Goal: Information Seeking & Learning: Learn about a topic

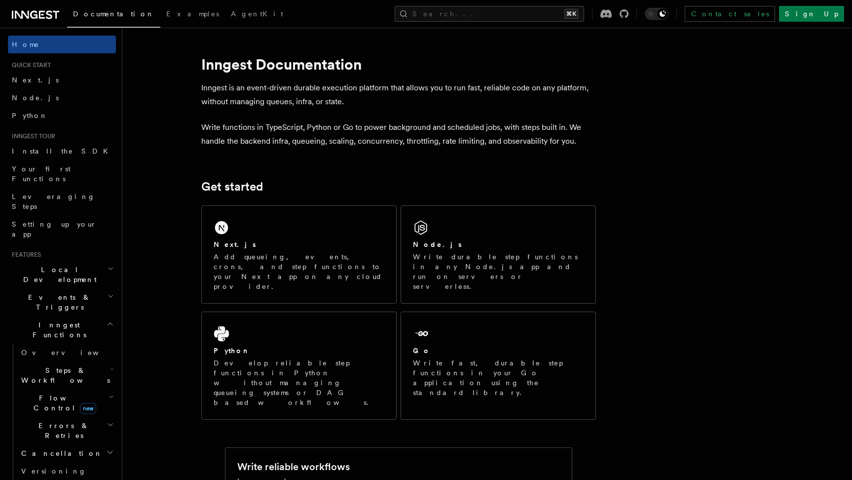
click at [38, 393] on span "Flow Control new" at bounding box center [62, 403] width 91 height 20
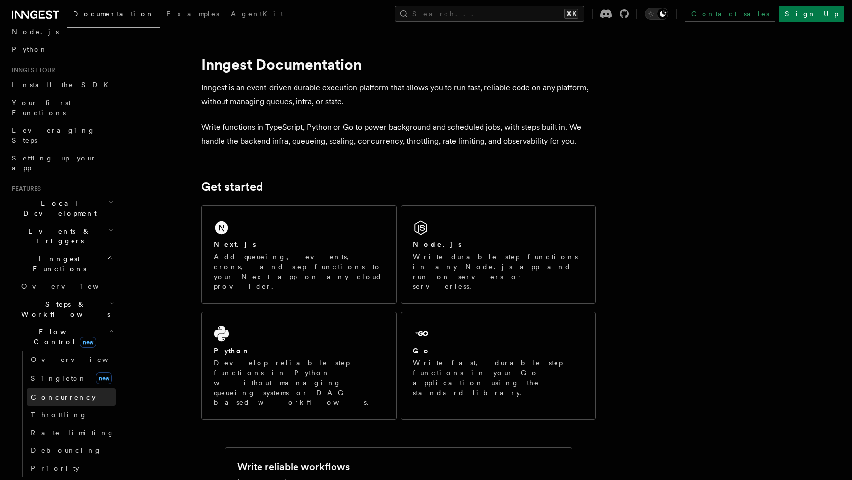
scroll to position [70, 0]
click at [62, 402] on link "Throttling" at bounding box center [71, 411] width 89 height 18
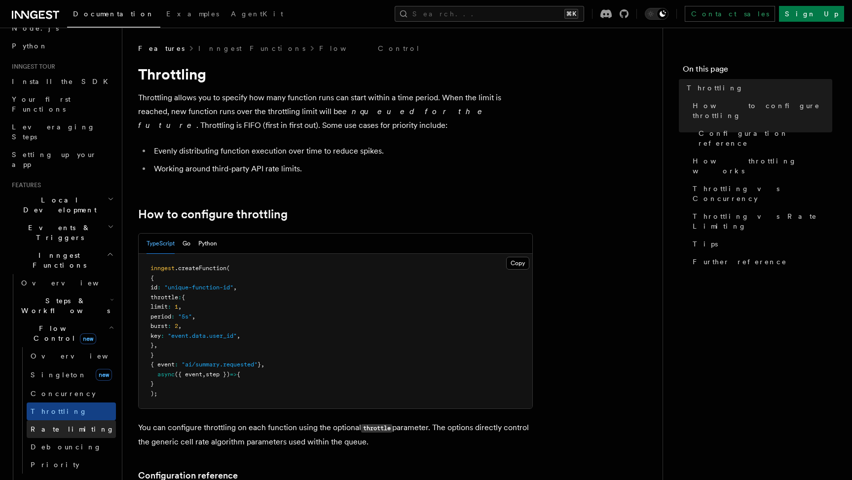
click at [62, 425] on span "Rate limiting" at bounding box center [73, 429] width 84 height 8
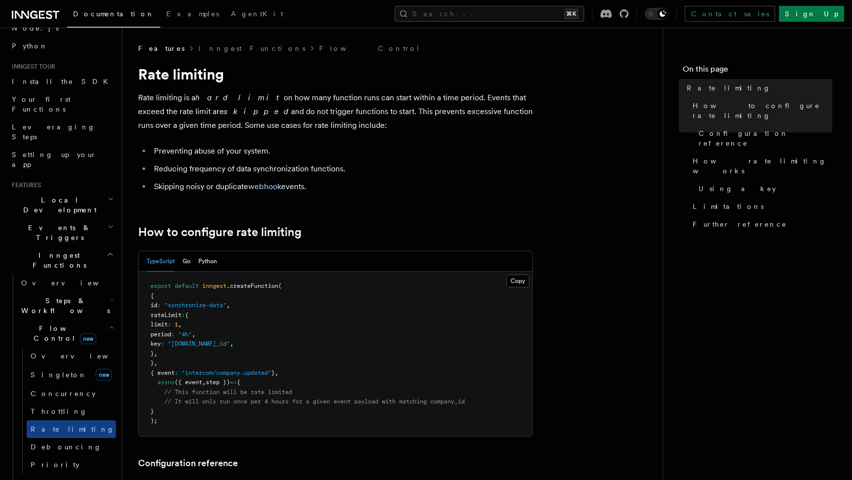
drag, startPoint x: 189, startPoint y: 368, endPoint x: 276, endPoint y: 365, distance: 87.4
click at [276, 365] on pre "export default inngest .createFunction ( { id : "synchronize-data" , rateLimit …" at bounding box center [336, 353] width 394 height 164
click at [52, 443] on span "Debouncing" at bounding box center [66, 447] width 71 height 8
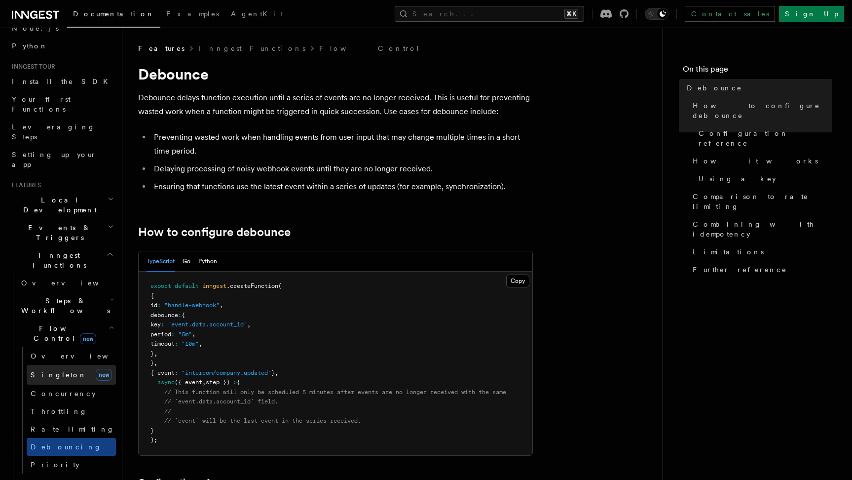
click at [53, 371] on span "Singleton" at bounding box center [59, 375] width 56 height 8
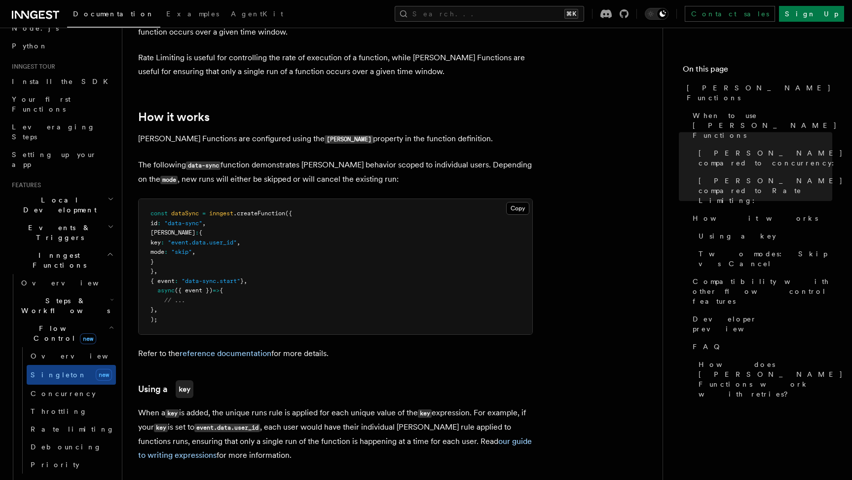
scroll to position [715, 0]
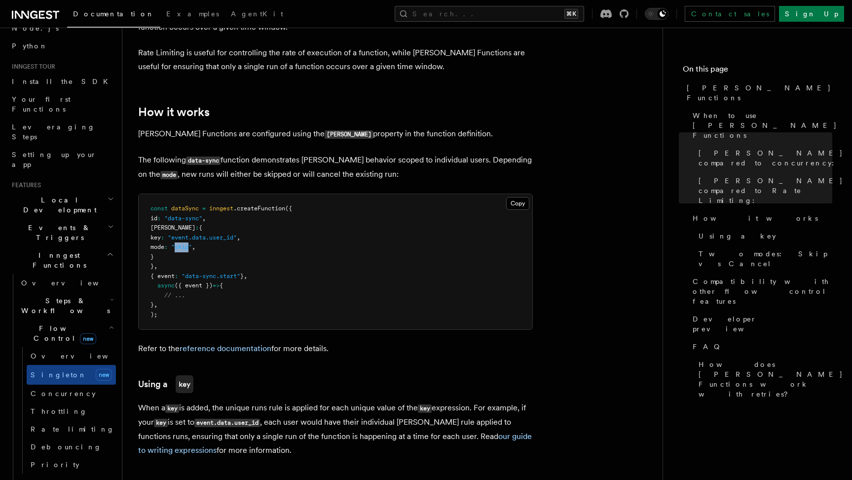
drag, startPoint x: 197, startPoint y: 232, endPoint x: 212, endPoint y: 233, distance: 14.3
click at [192, 243] on span ""skip"" at bounding box center [181, 246] width 21 height 7
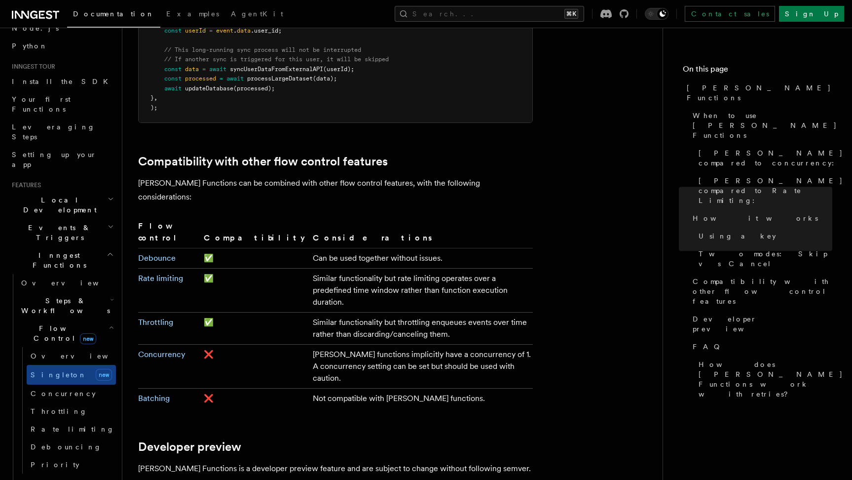
scroll to position [1574, 0]
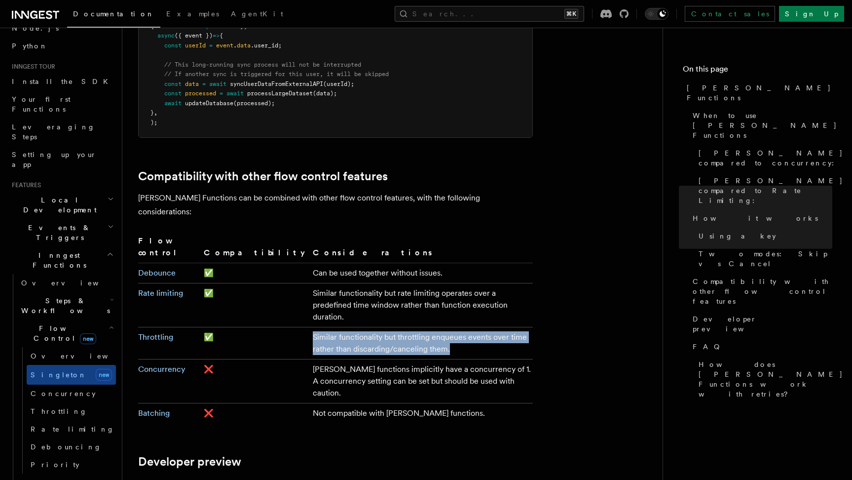
drag, startPoint x: 360, startPoint y: 263, endPoint x: 250, endPoint y: 251, distance: 111.2
click at [309, 327] on td "Similar functionality but throttling enqueues events over time rather than disc…" at bounding box center [421, 343] width 224 height 32
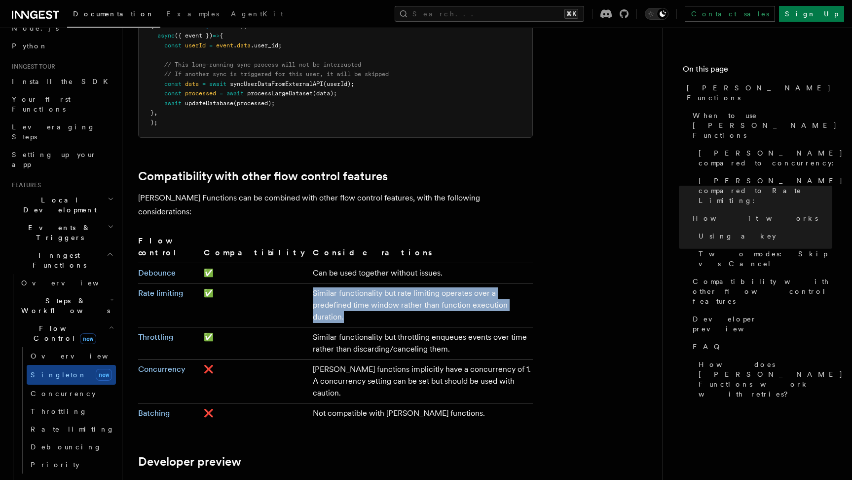
drag, startPoint x: 250, startPoint y: 218, endPoint x: 391, endPoint y: 236, distance: 142.3
click at [391, 283] on td "Similar functionality but rate limiting operates over a predefined time window …" at bounding box center [421, 305] width 224 height 44
drag, startPoint x: 405, startPoint y: 231, endPoint x: 248, endPoint y: 213, distance: 157.5
click at [309, 283] on td "Similar functionality but rate limiting operates over a predefined time window …" at bounding box center [421, 305] width 224 height 44
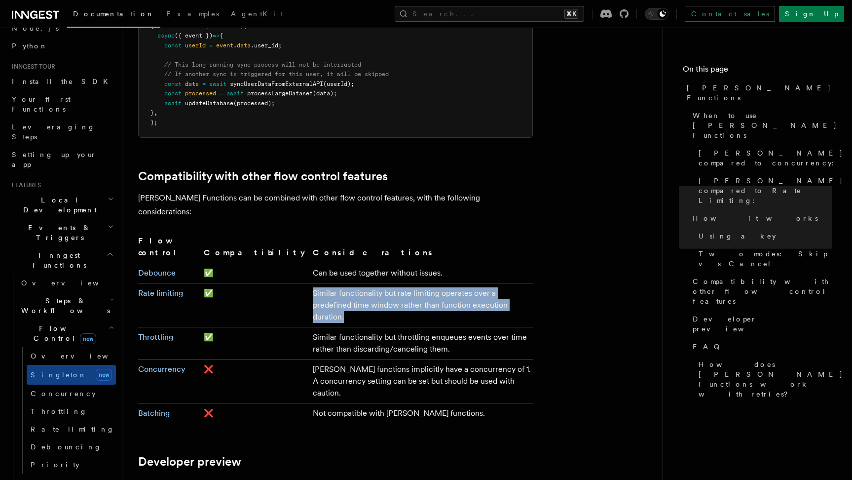
click at [309, 283] on td "Similar functionality but rate limiting operates over a predefined time window …" at bounding box center [421, 305] width 224 height 44
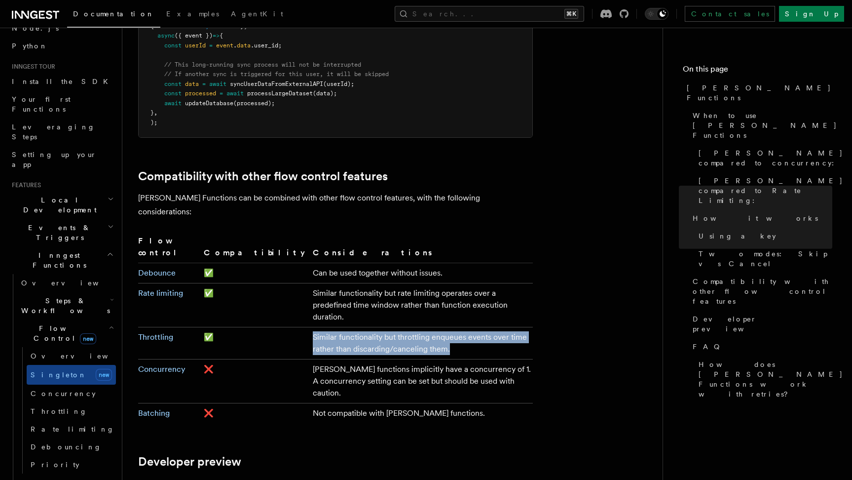
drag, startPoint x: 365, startPoint y: 263, endPoint x: 251, endPoint y: 247, distance: 114.5
click at [309, 327] on td "Similar functionality but throttling enqueues events over time rather than disc…" at bounding box center [421, 343] width 224 height 32
click at [370, 327] on td "Similar functionality but throttling enqueues events over time rather than disc…" at bounding box center [421, 343] width 224 height 32
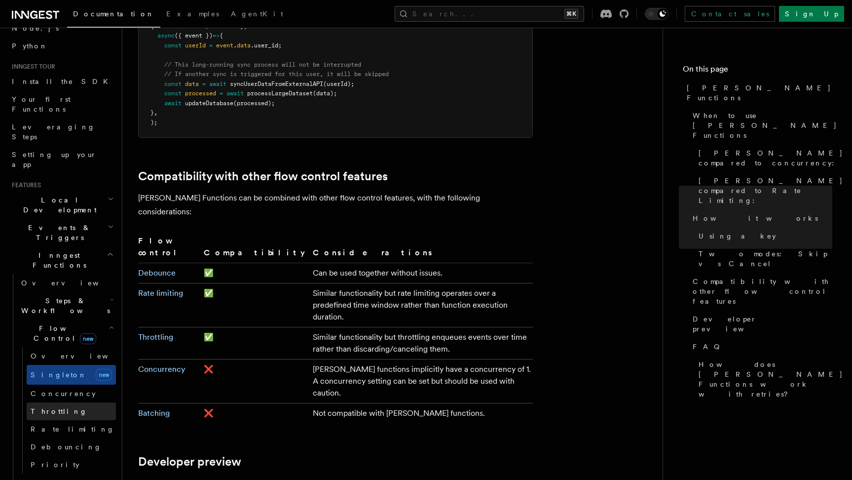
click at [58, 407] on span "Throttling" at bounding box center [59, 411] width 57 height 8
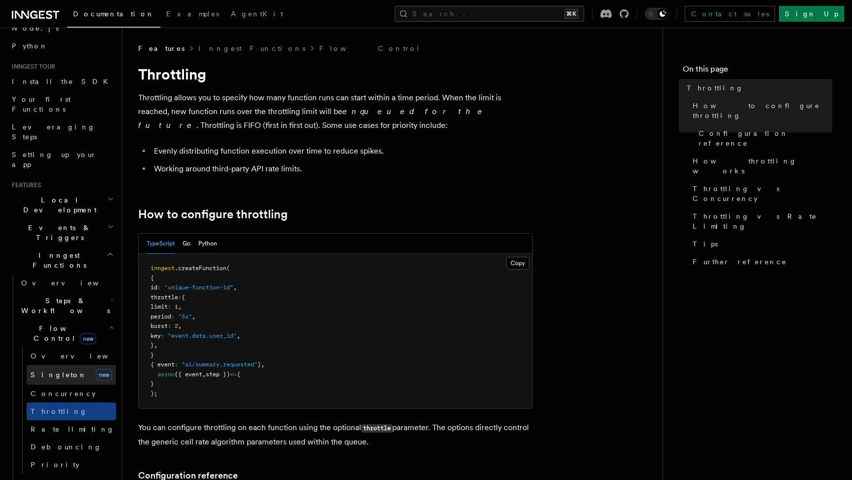
click at [49, 365] on link "[PERSON_NAME] new" at bounding box center [71, 375] width 89 height 20
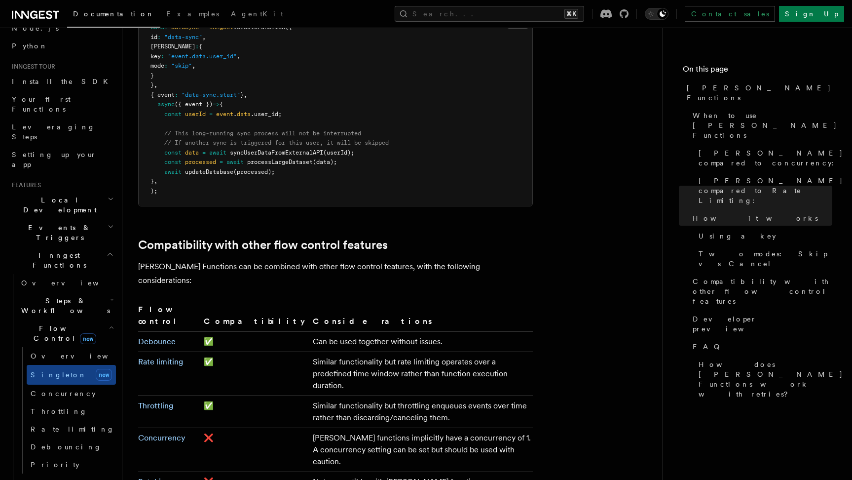
scroll to position [1533, 0]
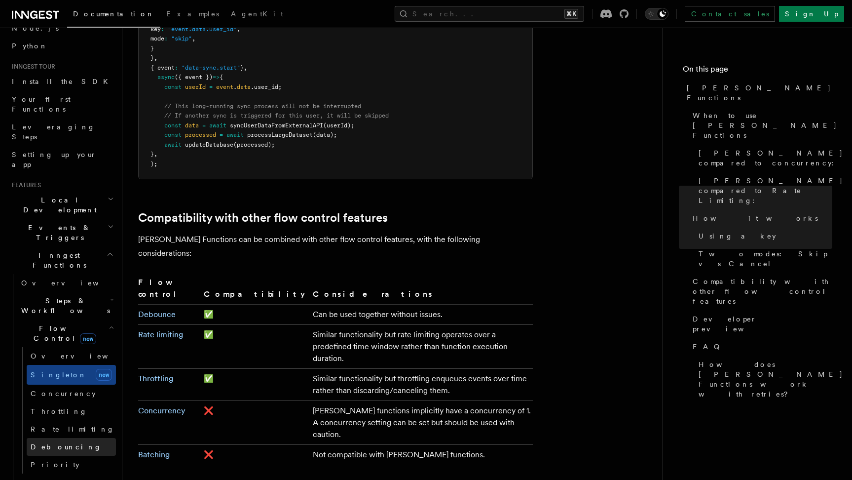
click at [58, 443] on span "Debouncing" at bounding box center [66, 447] width 71 height 8
